Goal: Transaction & Acquisition: Purchase product/service

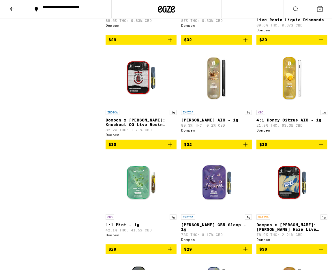
scroll to position [413, 0]
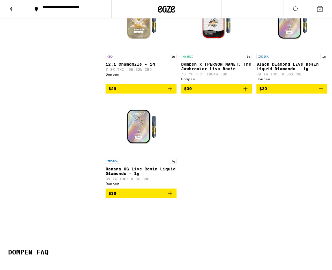
scroll to position [1564, 0]
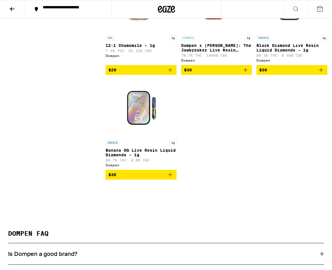
click at [142, 48] on p "12:1 Chamomile - 1g" at bounding box center [140, 45] width 71 height 5
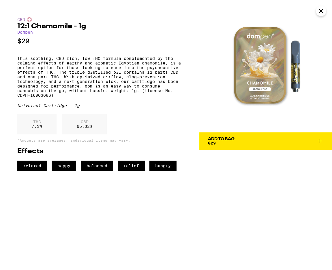
click at [96, 85] on p "This soothing, CBD-rich, low-THC formula complemented by the calming effects of…" at bounding box center [99, 76] width 164 height 41
click at [94, 98] on p "This soothing, CBD-rich, low-THC formula complemented by the calming effects of…" at bounding box center [99, 76] width 164 height 41
click at [98, 98] on p "This soothing, CBD-rich, low-THC formula complemented by the calming effects of…" at bounding box center [99, 76] width 164 height 41
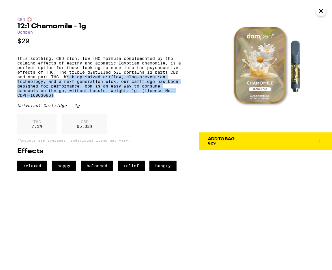
drag, startPoint x: 99, startPoint y: 104, endPoint x: 99, endPoint y: 82, distance: 21.9
click at [99, 82] on p "This soothing, CBD-rich, low-THC formula complemented by the calming effects of…" at bounding box center [99, 76] width 164 height 41
click at [99, 81] on p "This soothing, CBD-rich, low-THC formula complemented by the calming effects of…" at bounding box center [99, 76] width 164 height 41
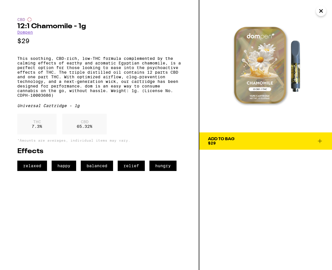
click at [92, 76] on p "This soothing, CBD-rich, low-THC formula complemented by the calming effects of…" at bounding box center [99, 76] width 164 height 41
click at [102, 74] on p "This soothing, CBD-rich, low-THC formula complemented by the calming effects of…" at bounding box center [99, 76] width 164 height 41
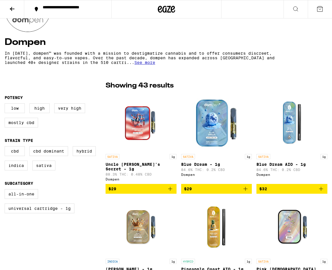
scroll to position [102, 0]
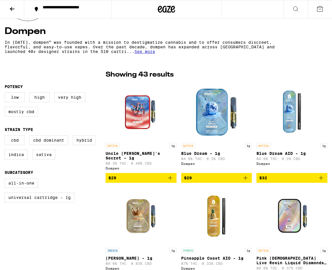
click at [320, 52] on div "Dompen In [DATE], dompen™ was founded with a mission to destigmatize cannabis a…" at bounding box center [166, 38] width 322 height 35
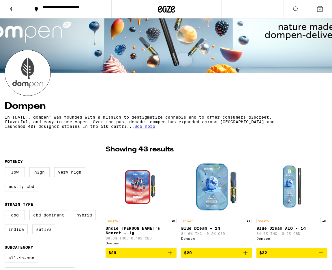
scroll to position [71, 0]
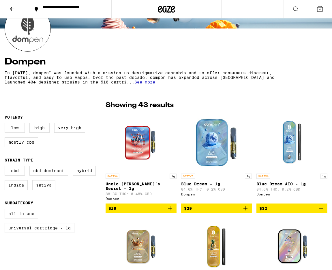
click at [12, 127] on label "Low" at bounding box center [15, 128] width 20 height 10
click at [6, 124] on input "Low" at bounding box center [6, 124] width 0 height 0
checkbox input "true"
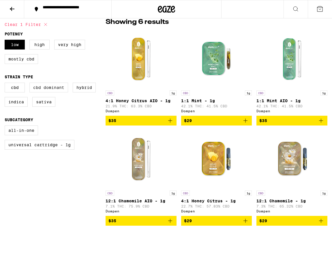
scroll to position [156, 0]
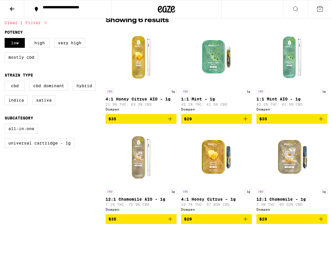
click at [25, 204] on div "Clear 1 filter Potency Low High Very High Mostly CBD Strain Type CBD CBD Domina…" at bounding box center [55, 124] width 101 height 217
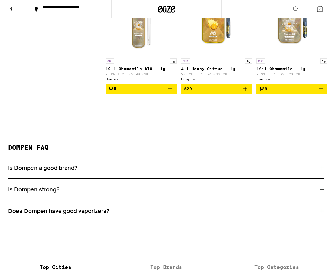
scroll to position [312, 0]
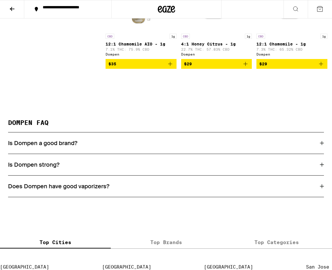
click at [134, 169] on div "Is Dompen strong?" at bounding box center [165, 164] width 315 height 7
